Goal: Task Accomplishment & Management: Manage account settings

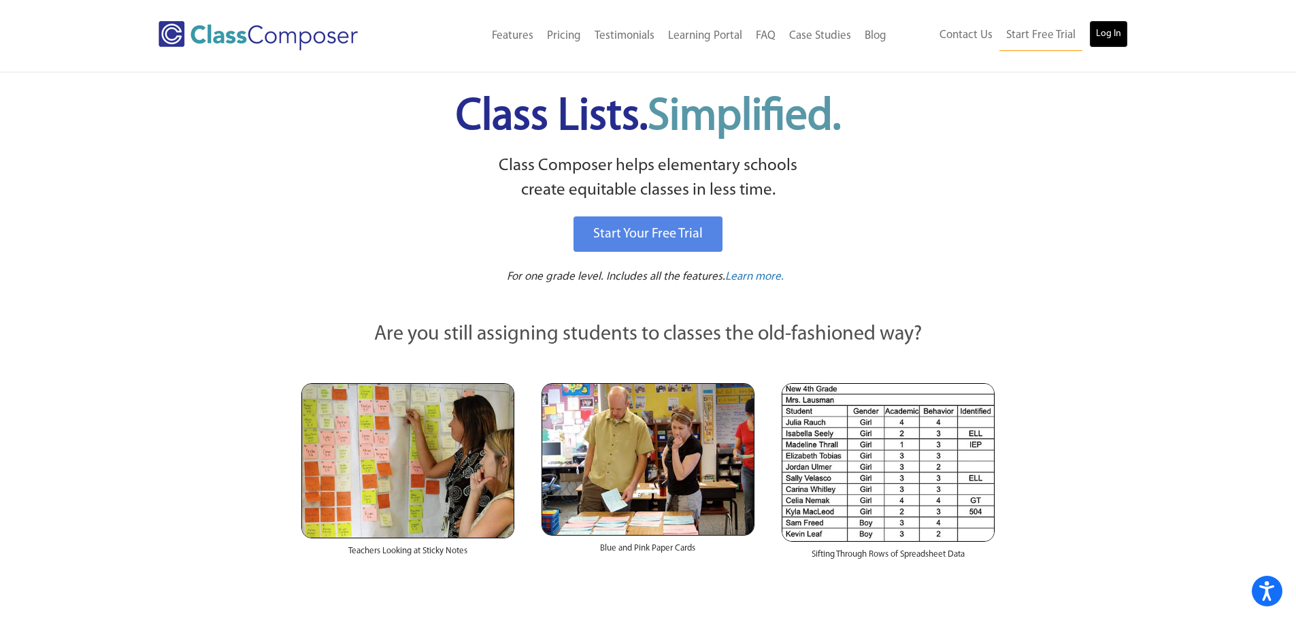
click at [1114, 44] on link "Log In" at bounding box center [1108, 33] width 39 height 27
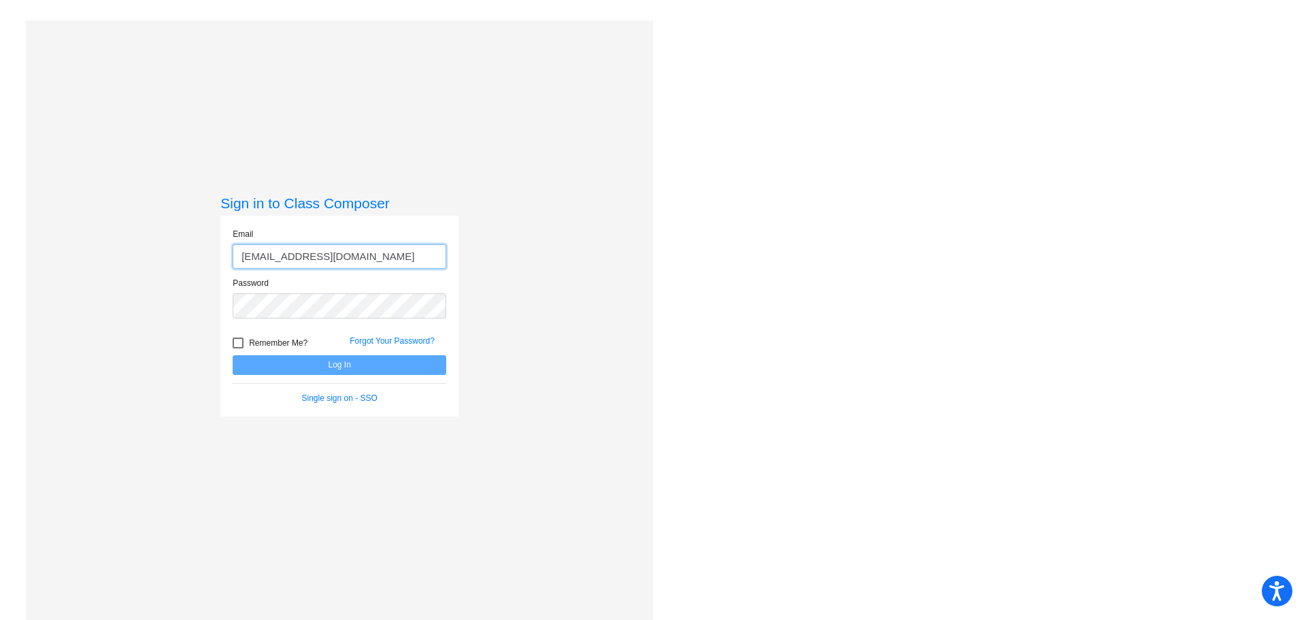
type input "[EMAIL_ADDRESS][DOMAIN_NAME]"
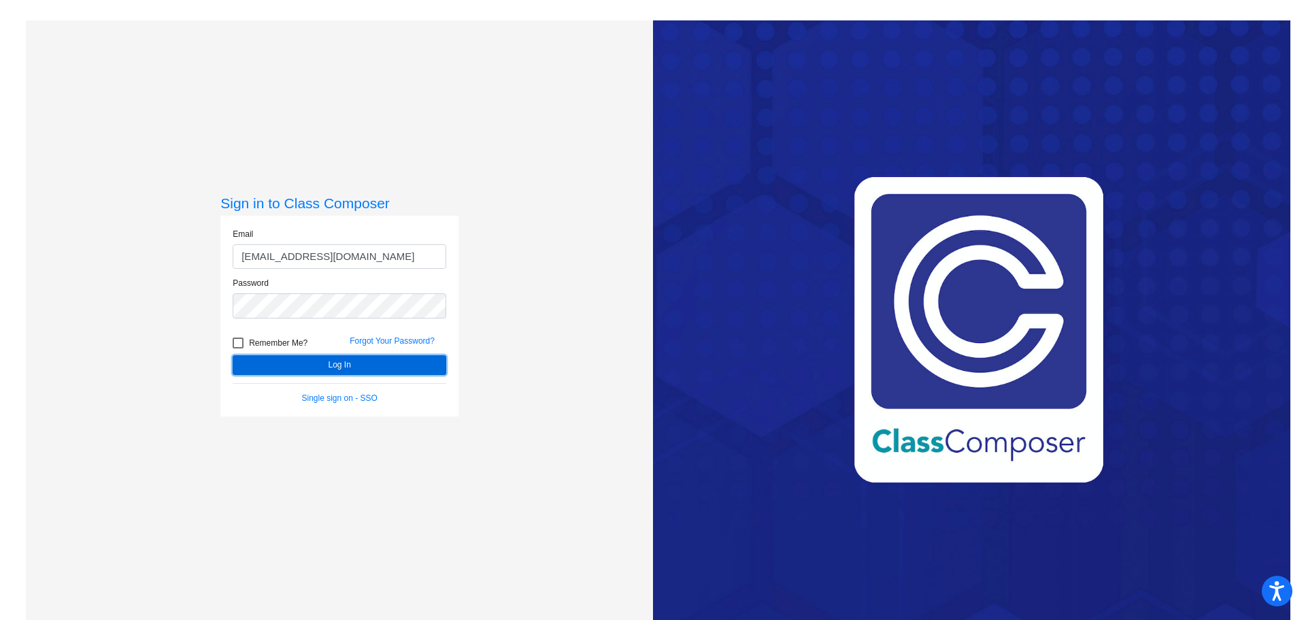
click at [364, 368] on button "Log In" at bounding box center [340, 365] width 214 height 20
click at [385, 367] on button "Log In" at bounding box center [340, 365] width 214 height 20
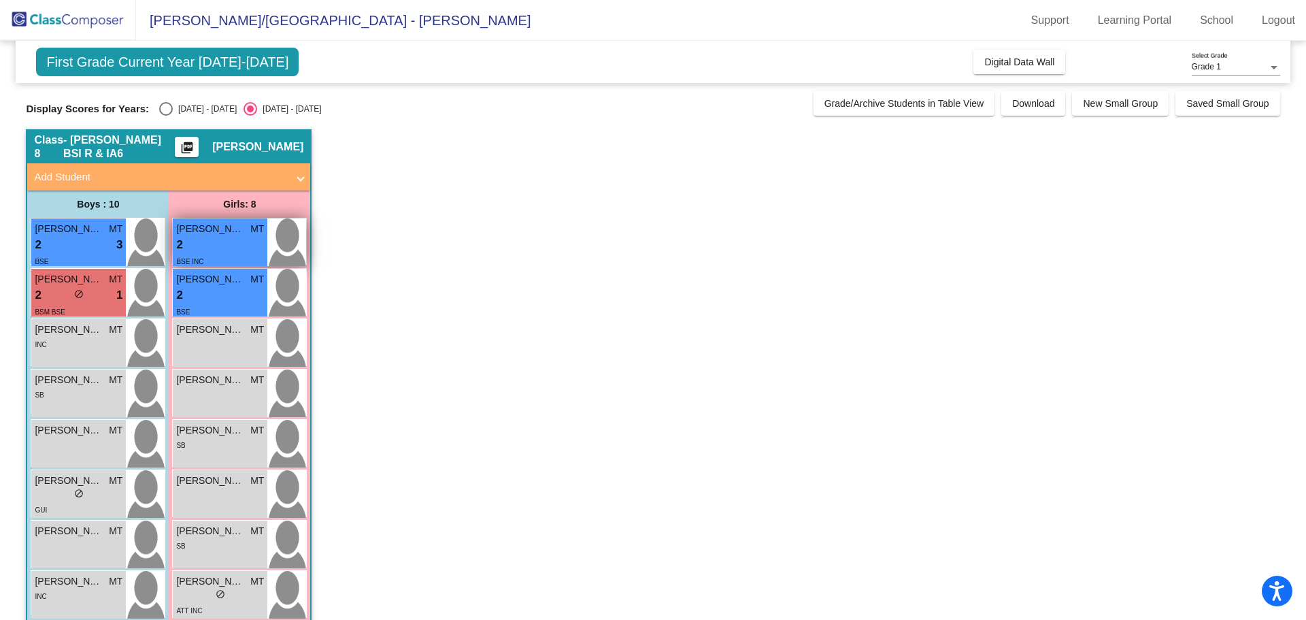
click at [214, 245] on div "2 lock do_not_disturb_alt" at bounding box center [220, 245] width 88 height 18
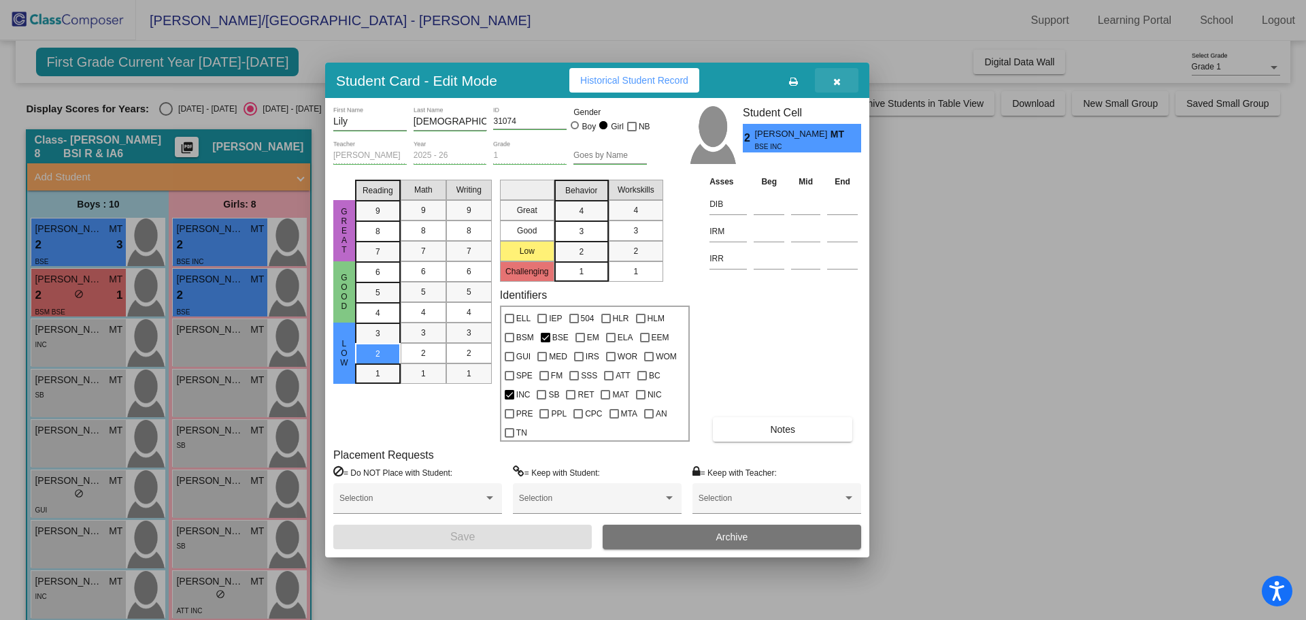
click at [837, 85] on icon "button" at bounding box center [836, 82] width 7 height 10
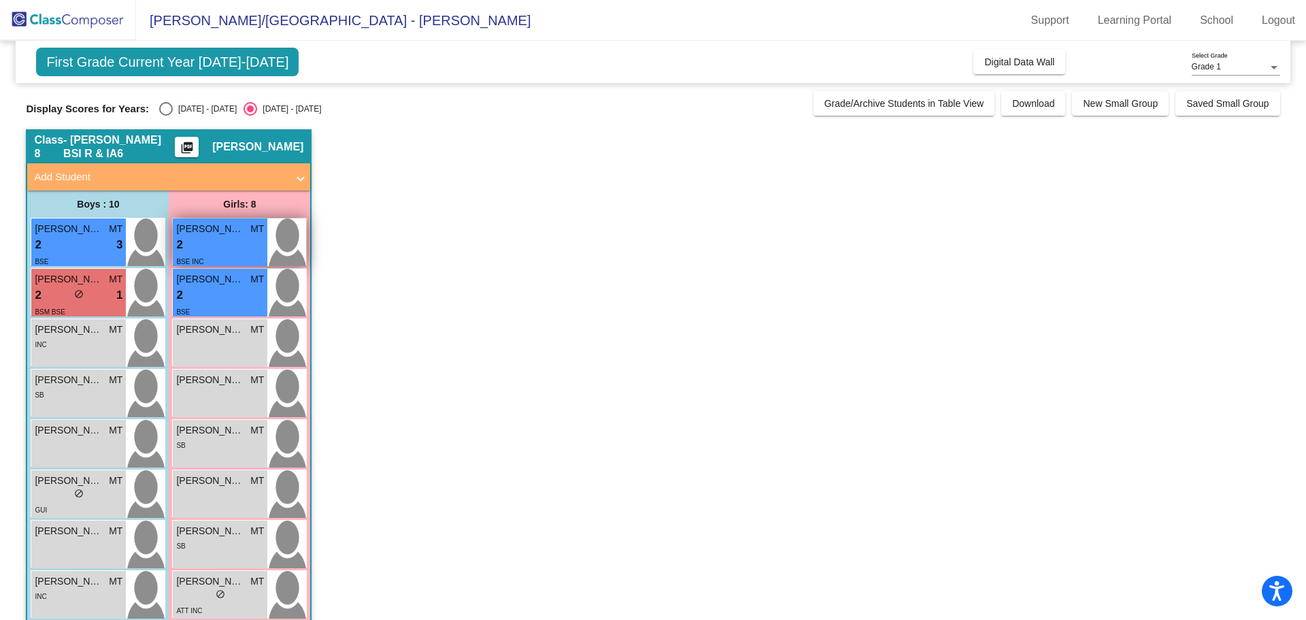
click at [223, 243] on div "2 lock do_not_disturb_alt" at bounding box center [220, 245] width 88 height 18
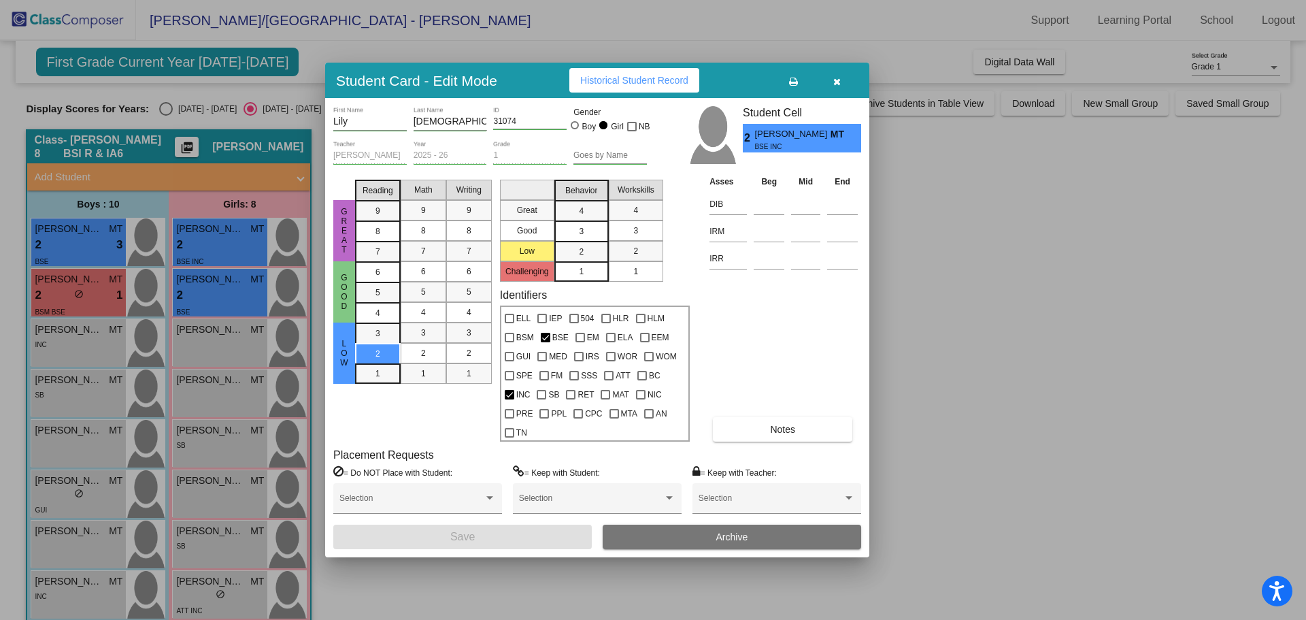
click at [662, 80] on span "Historical Student Record" at bounding box center [634, 80] width 108 height 11
click at [192, 286] on div at bounding box center [653, 310] width 1306 height 620
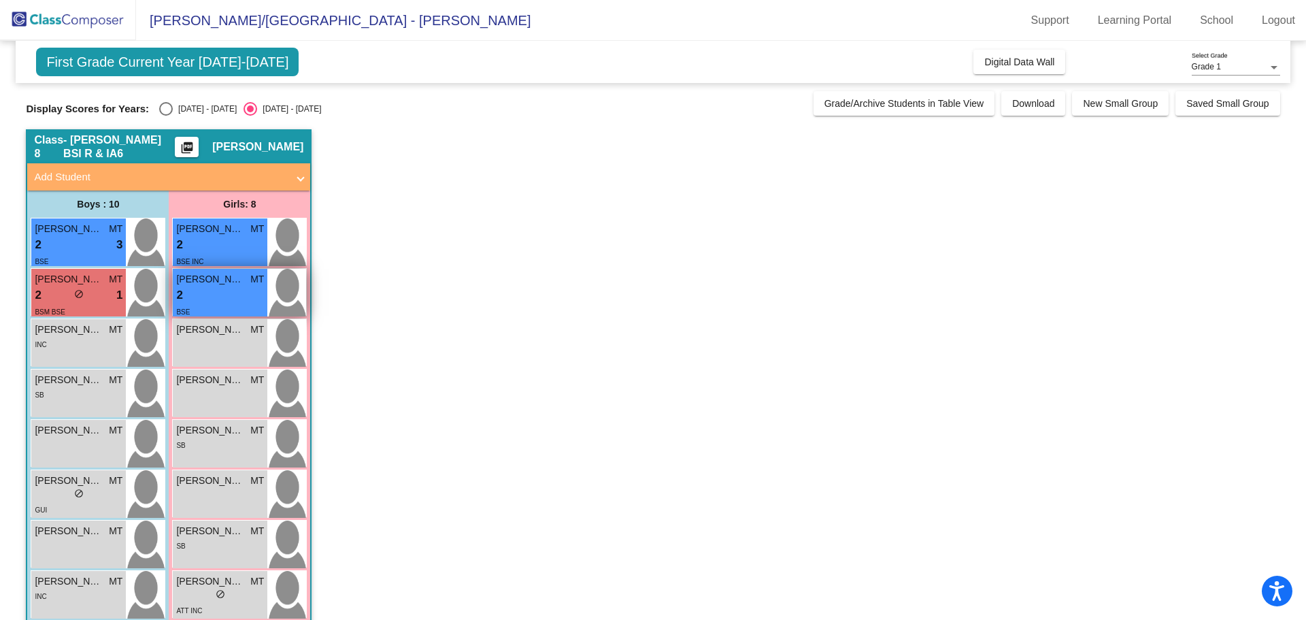
click at [203, 292] on div "2 lock do_not_disturb_alt" at bounding box center [220, 295] width 88 height 18
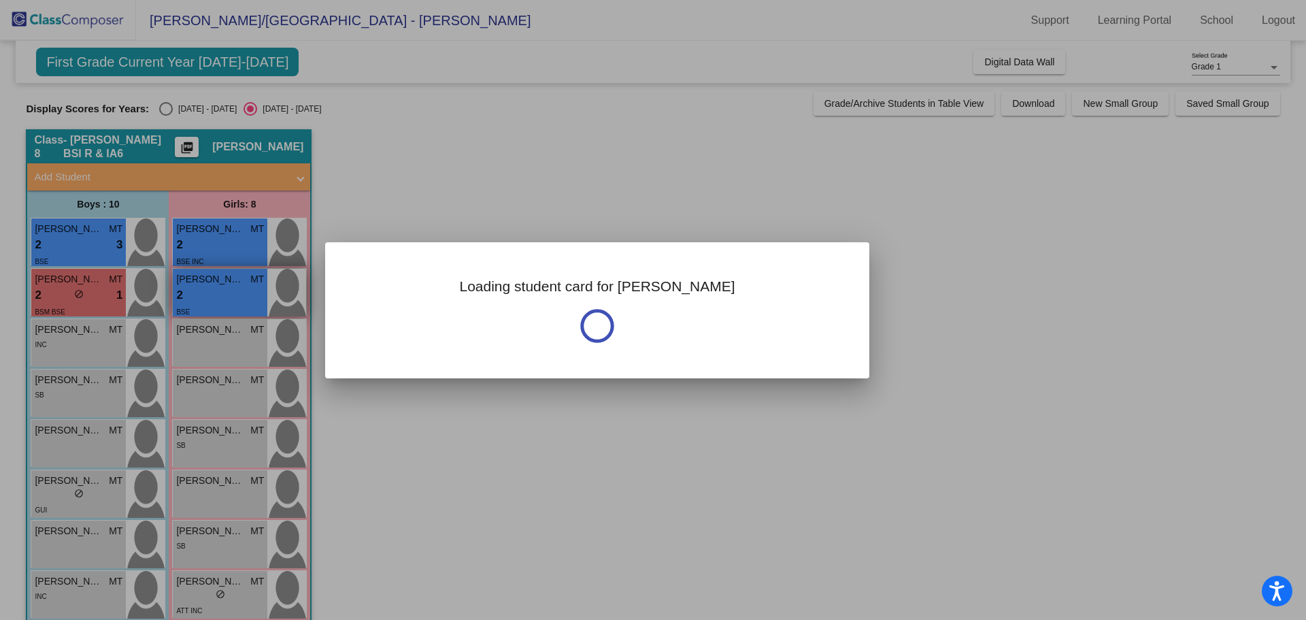
click at [203, 292] on div at bounding box center [653, 310] width 1306 height 620
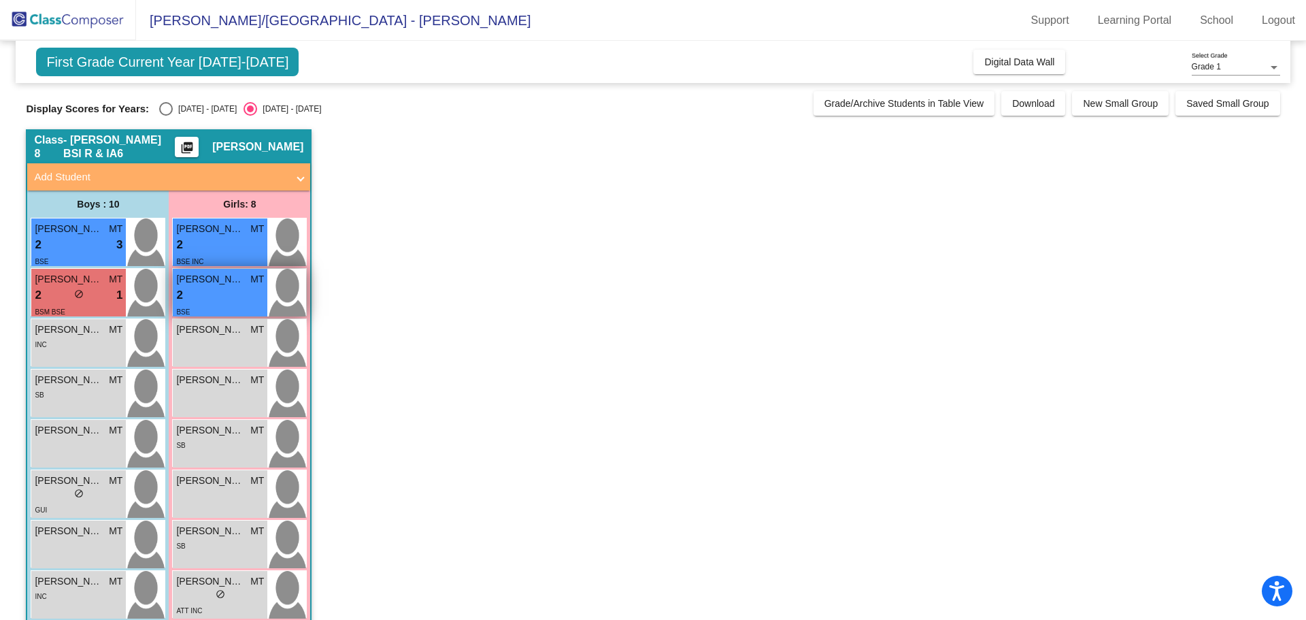
click at [246, 288] on div "2 lock do_not_disturb_alt" at bounding box center [220, 295] width 88 height 18
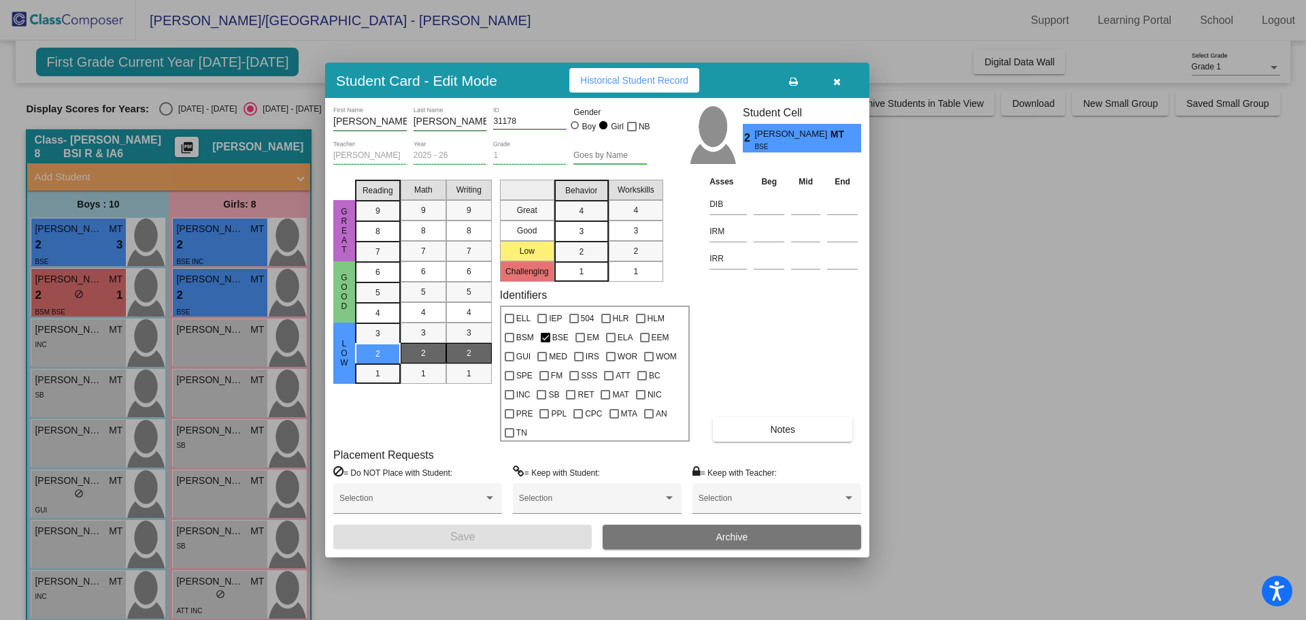
click at [608, 85] on span "Historical Student Record" at bounding box center [634, 80] width 108 height 11
click at [838, 89] on button "button" at bounding box center [837, 80] width 44 height 24
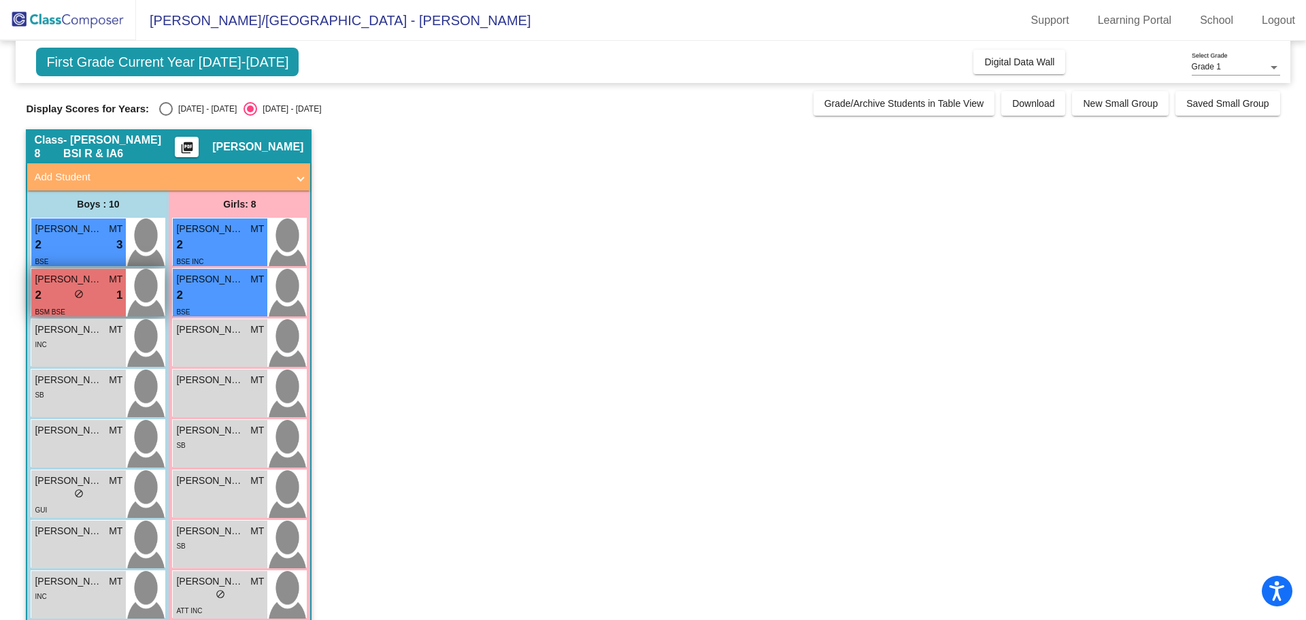
click at [77, 295] on span "do_not_disturb_alt" at bounding box center [79, 294] width 10 height 10
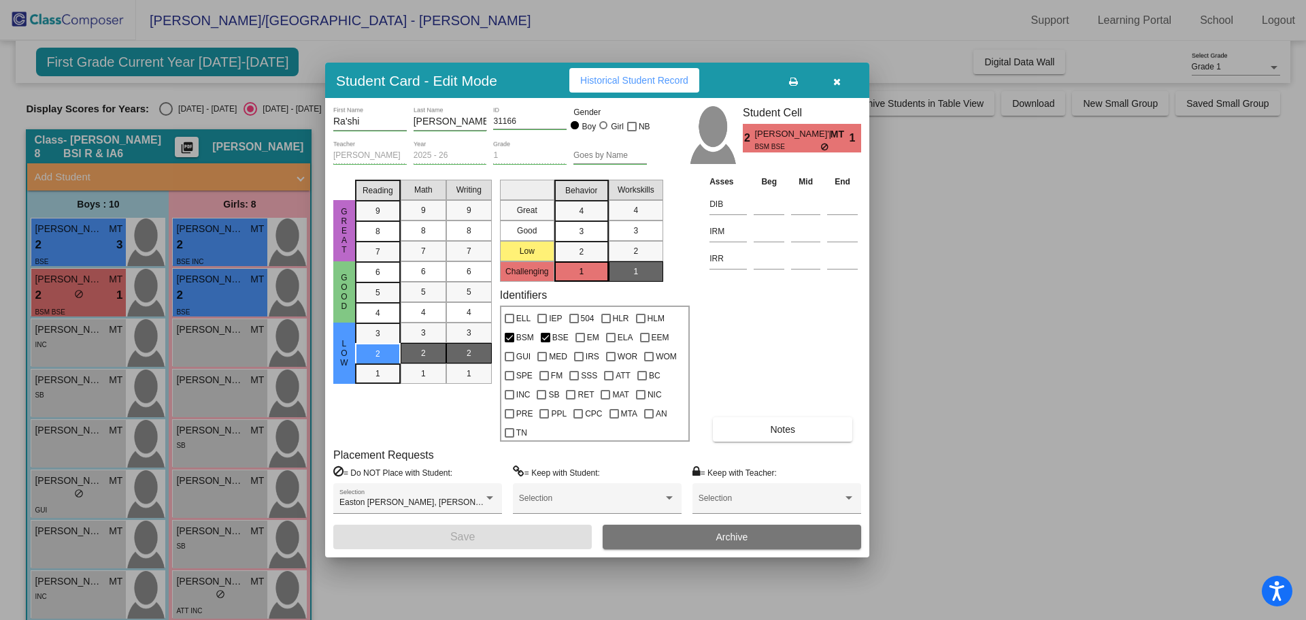
click at [615, 83] on span "Historical Student Record" at bounding box center [634, 80] width 108 height 11
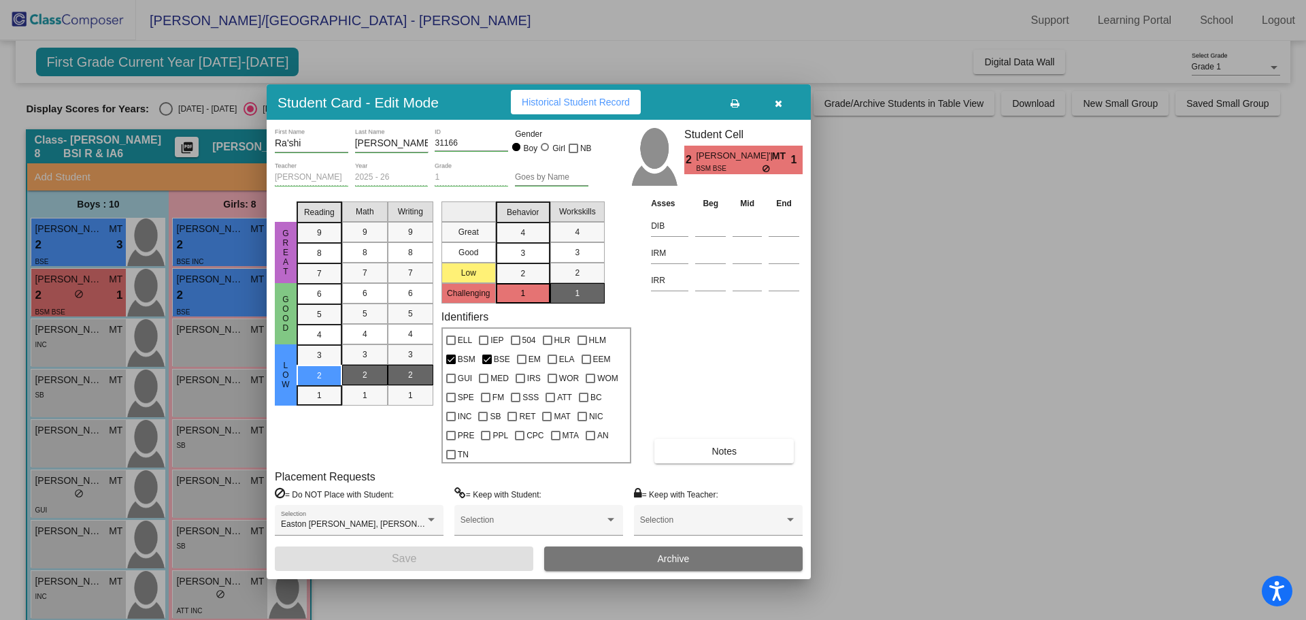
click at [565, 105] on span "Historical Student Record" at bounding box center [576, 102] width 108 height 11
click at [780, 107] on icon "button" at bounding box center [778, 104] width 7 height 10
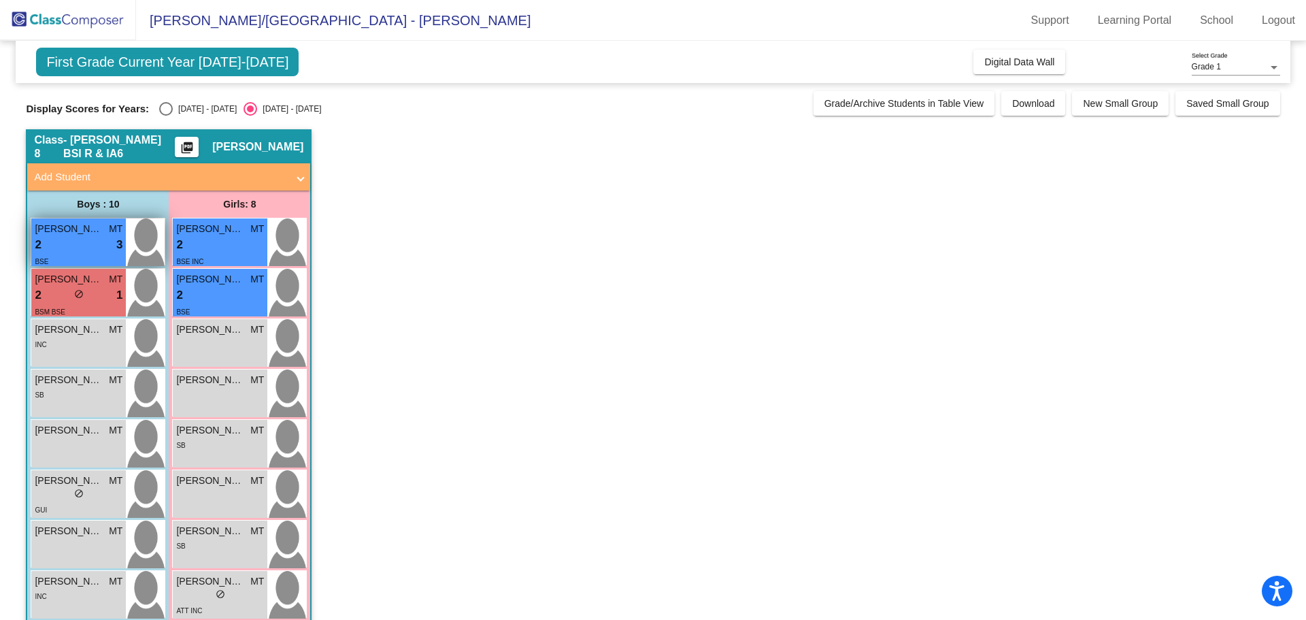
click at [61, 239] on div "2 lock do_not_disturb_alt 3" at bounding box center [79, 245] width 88 height 18
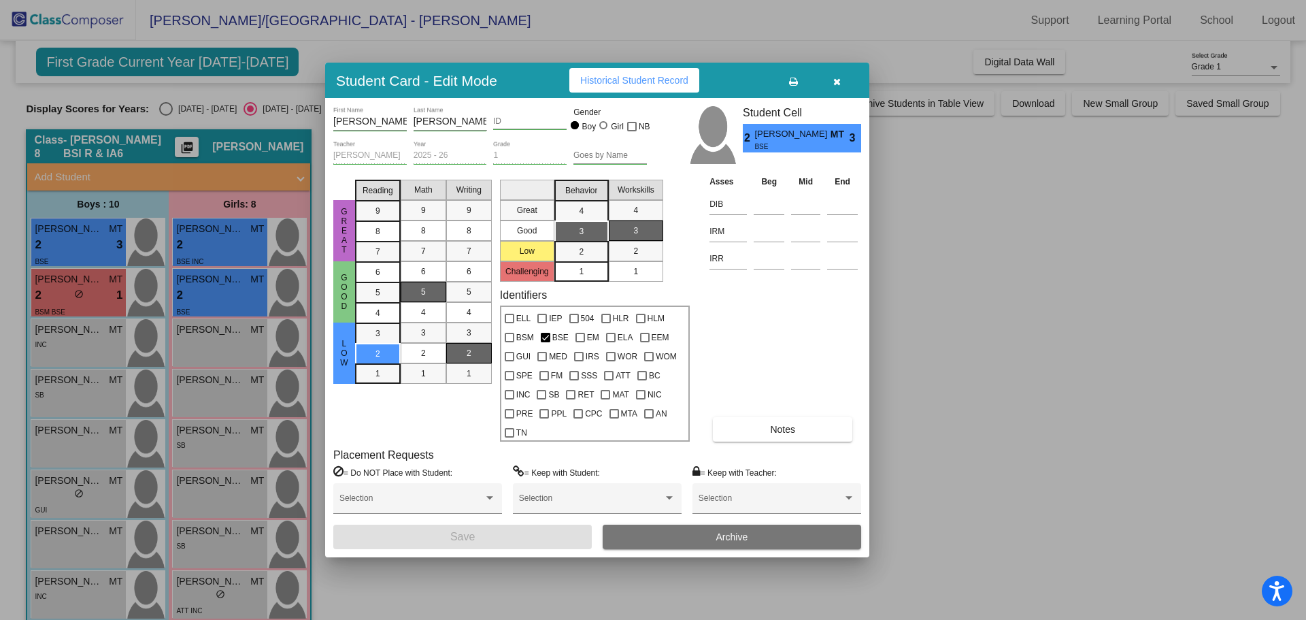
click at [644, 78] on span "Historical Student Record" at bounding box center [634, 80] width 108 height 11
click at [837, 86] on button "button" at bounding box center [837, 80] width 44 height 24
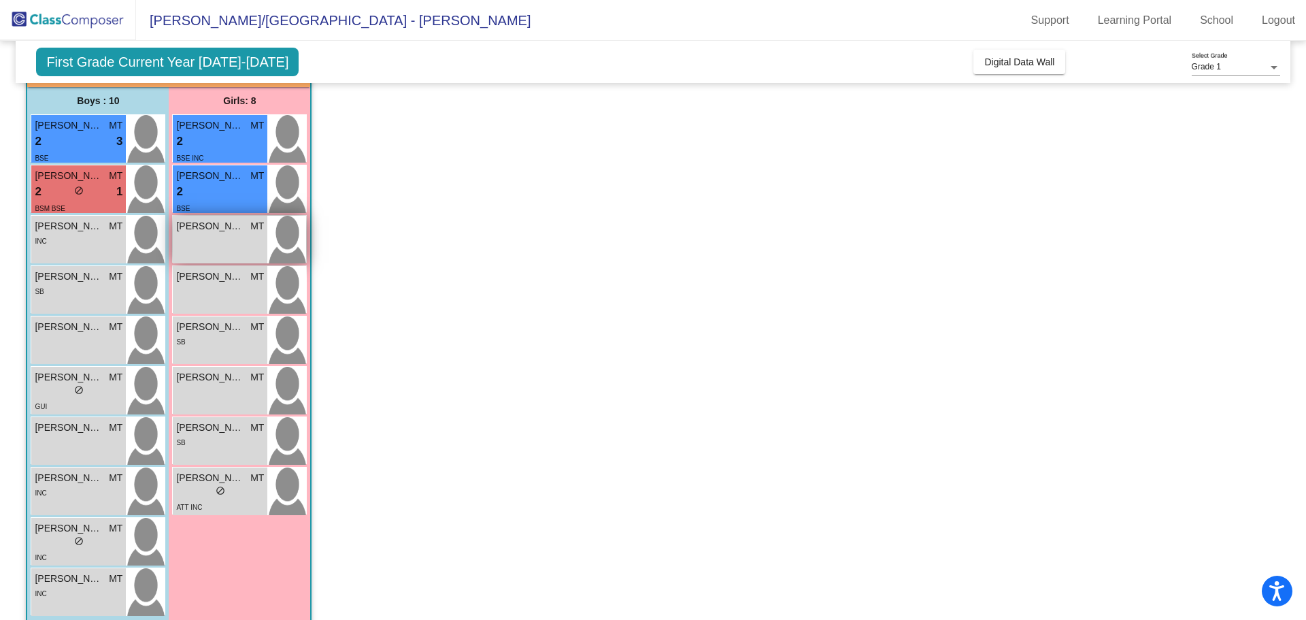
scroll to position [123, 0]
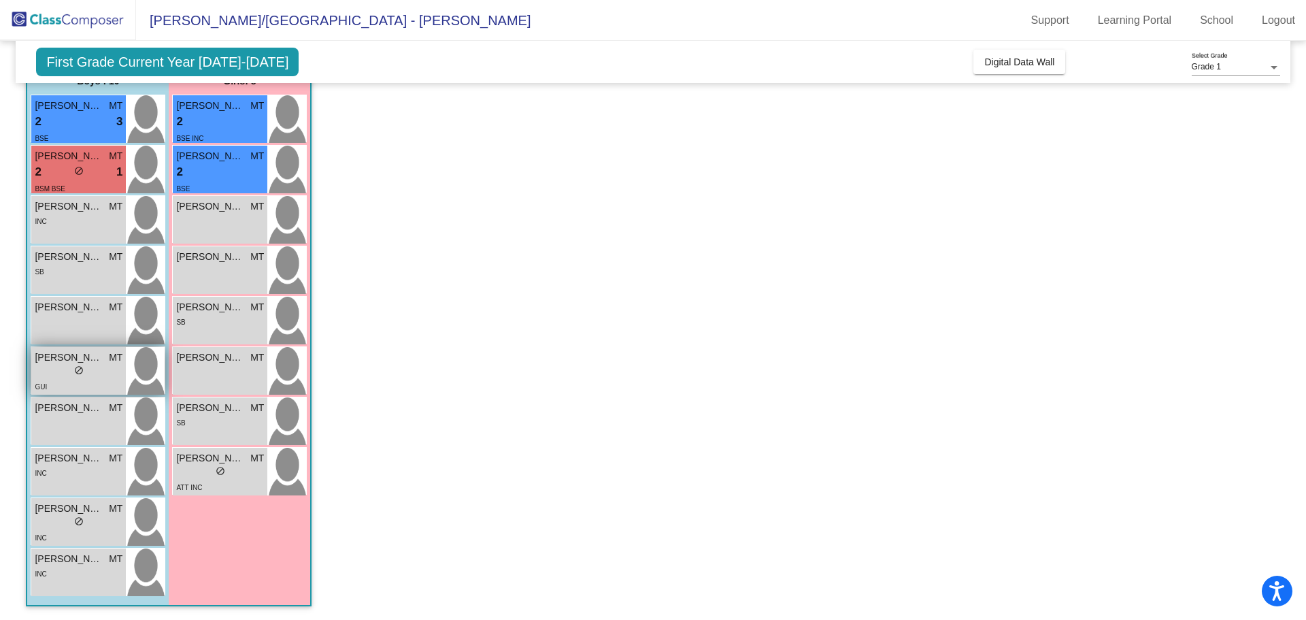
click at [88, 379] on div "GUI" at bounding box center [79, 386] width 88 height 14
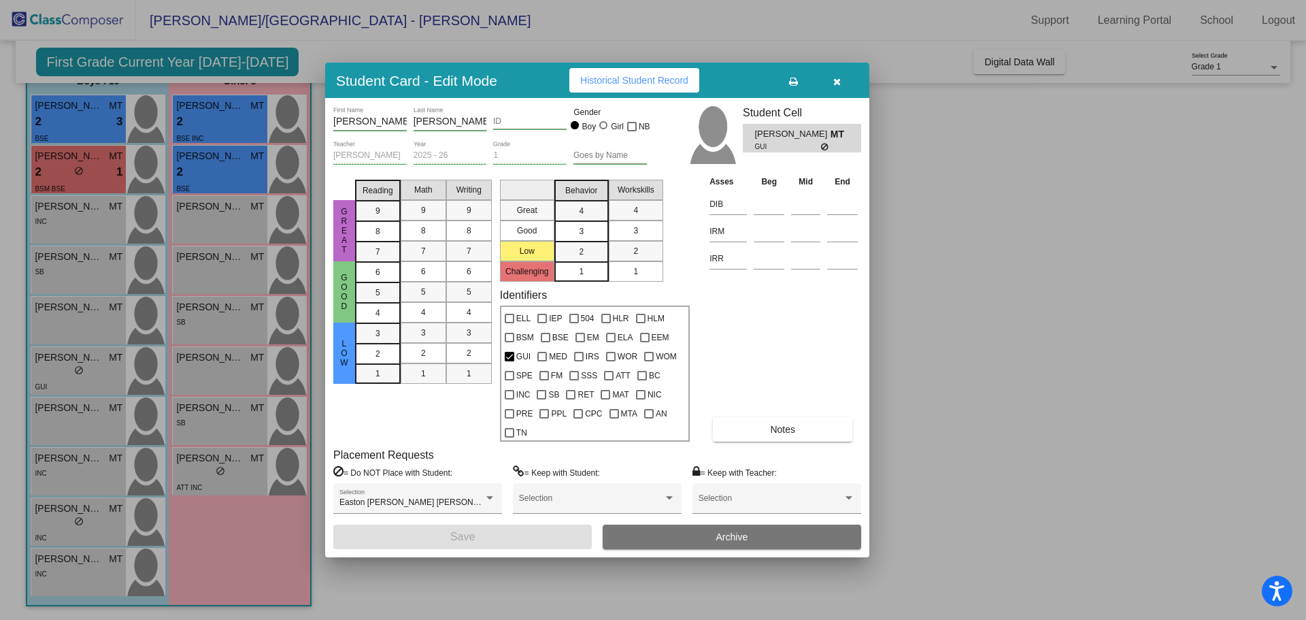
click at [639, 84] on span "Historical Student Record" at bounding box center [634, 80] width 108 height 11
